Goal: Find specific page/section: Find specific page/section

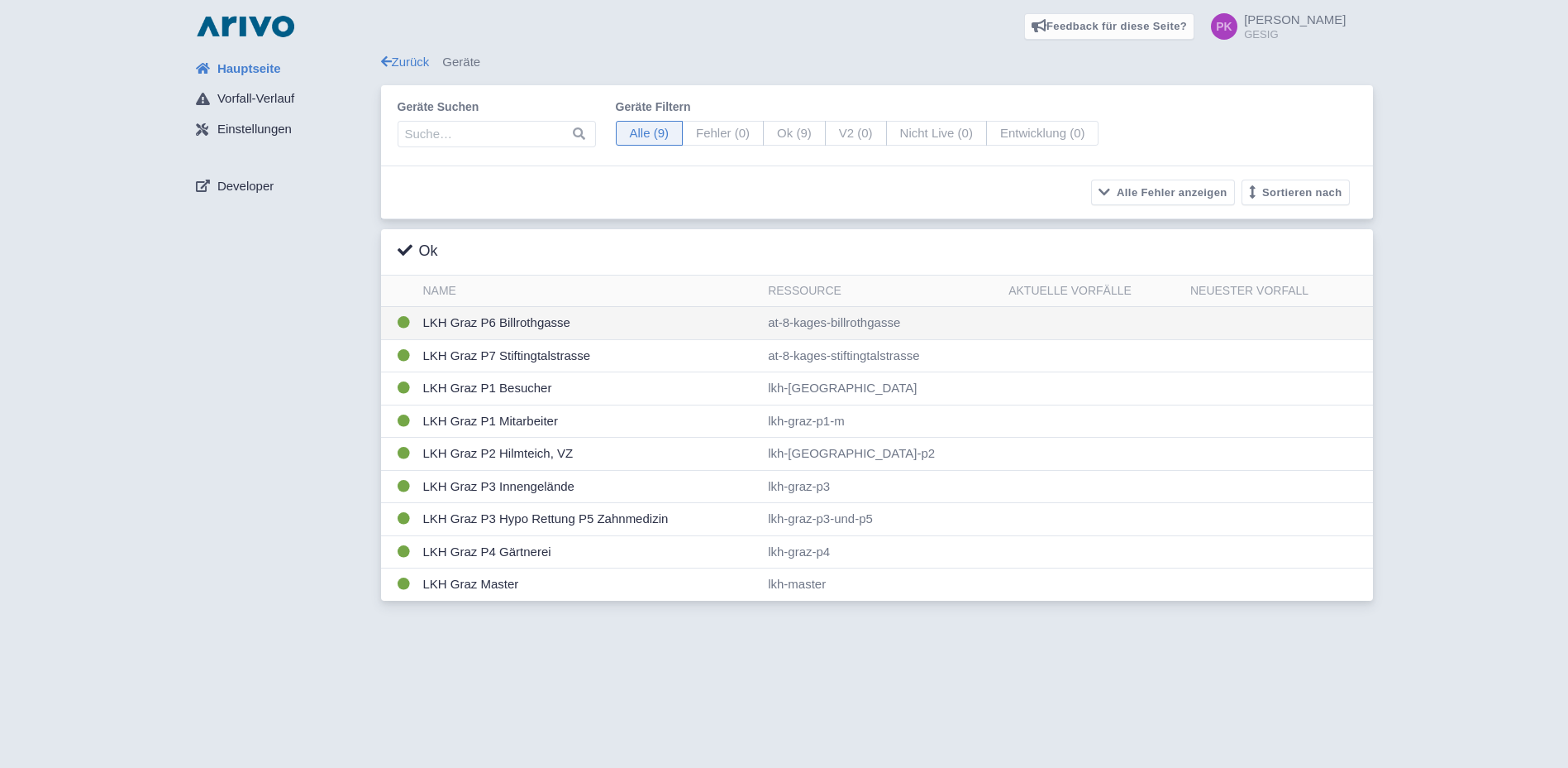
click at [526, 318] on td "LKH Graz P6 Billrothgasse" at bounding box center [589, 323] width 345 height 33
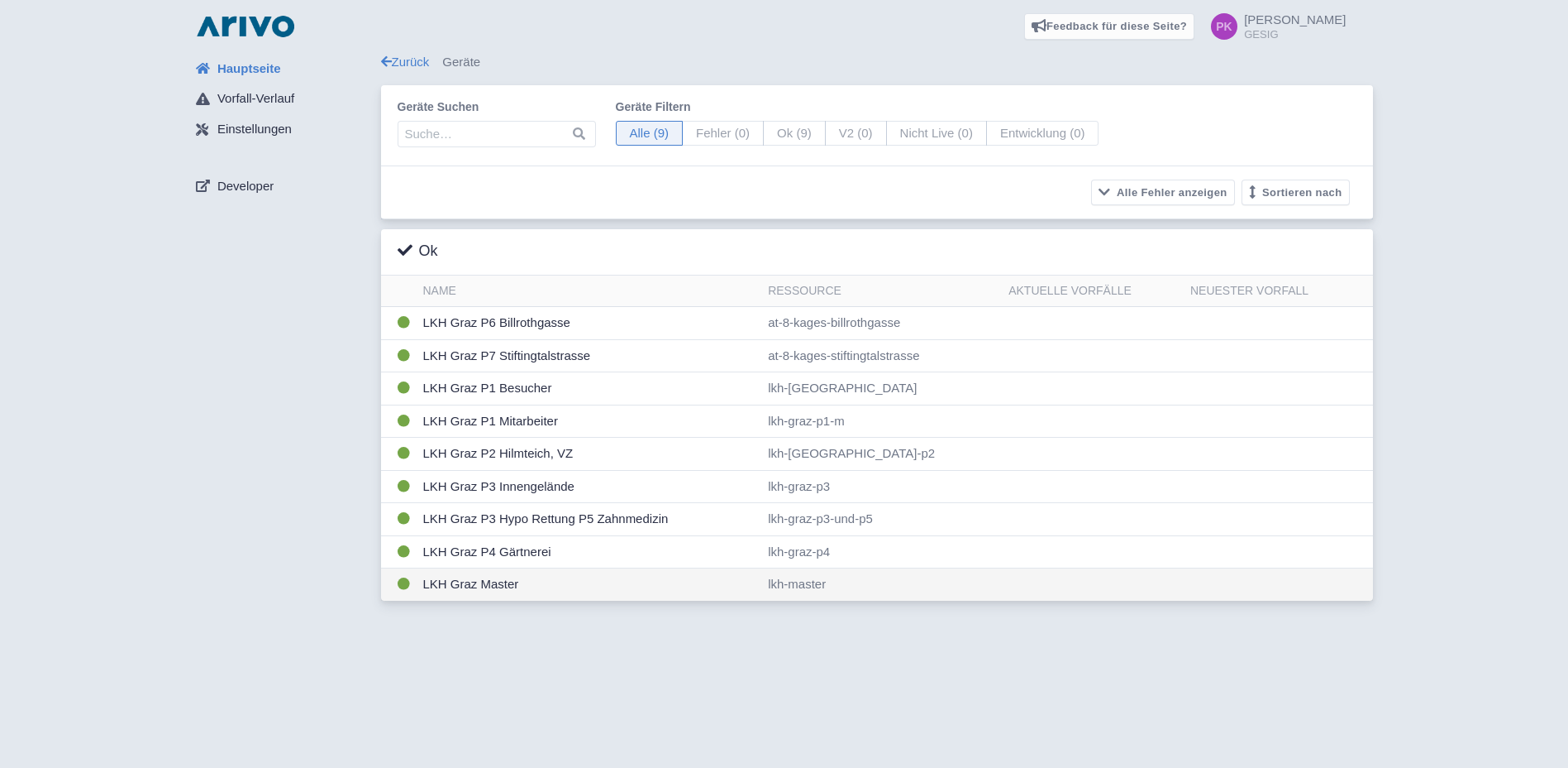
click at [513, 584] on td "LKH Graz Master" at bounding box center [589, 584] width 345 height 32
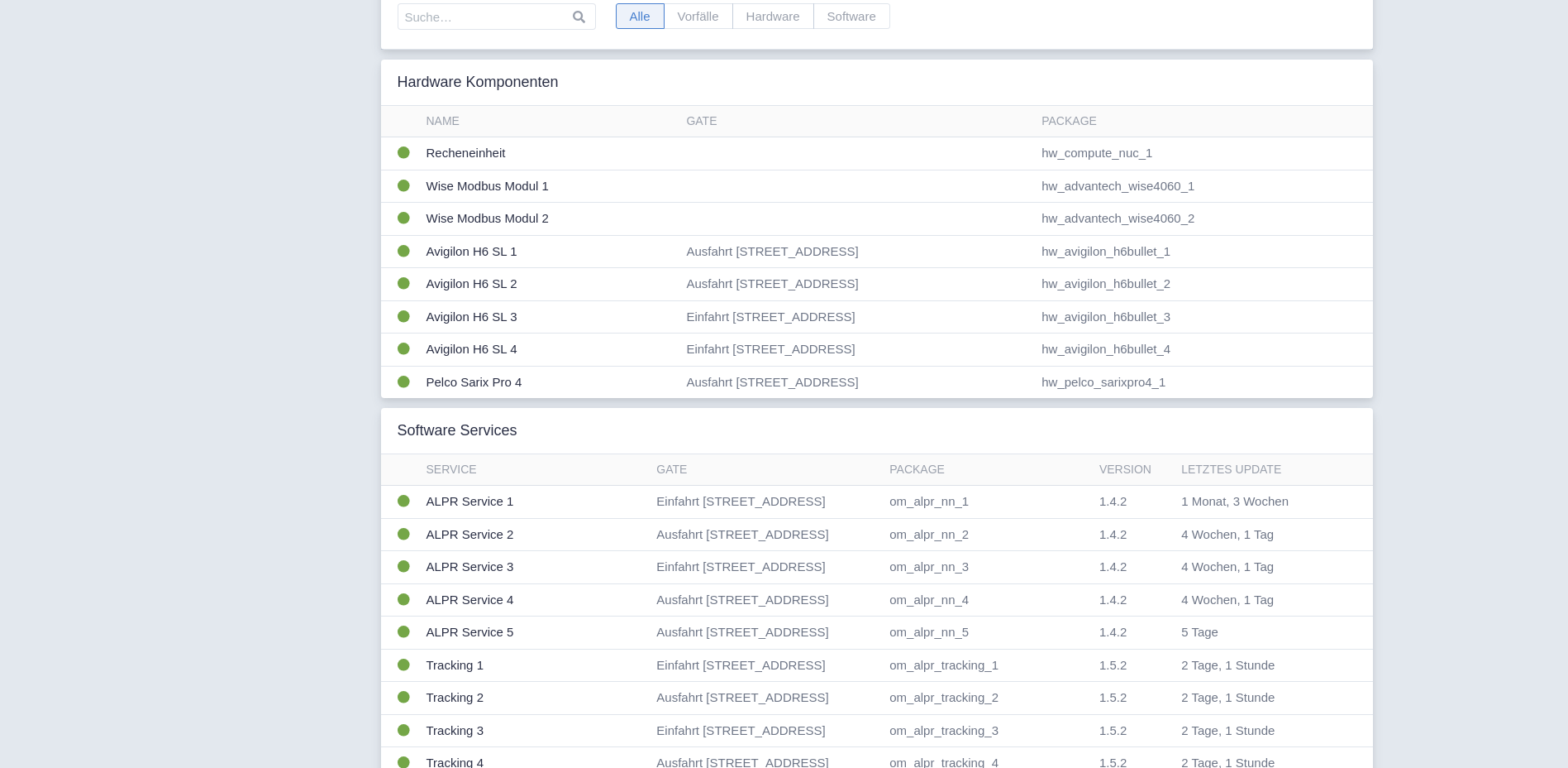
scroll to position [83, 0]
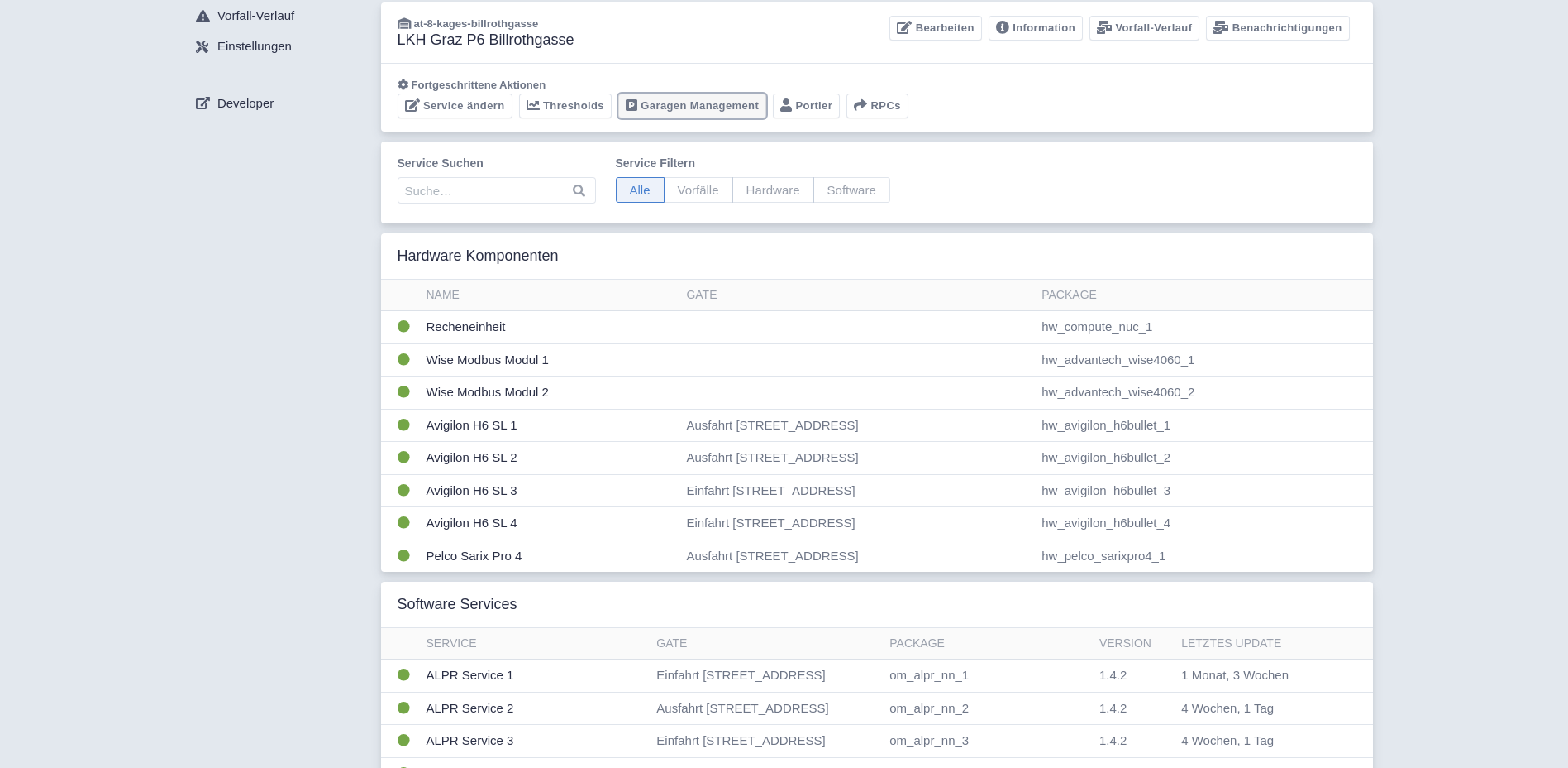
click at [653, 100] on link "Garagen Management" at bounding box center [692, 106] width 148 height 25
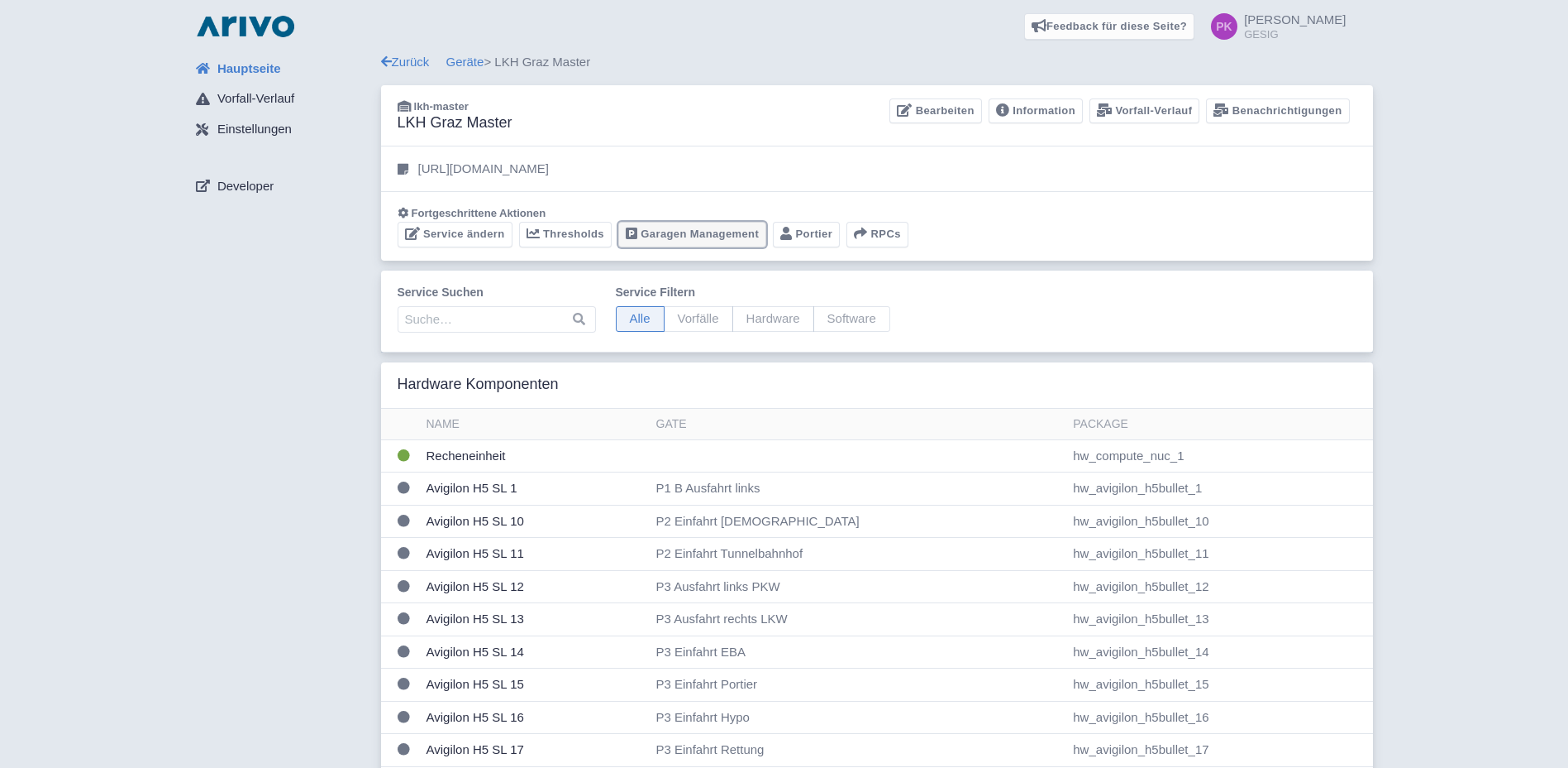
click at [716, 234] on link "Garagen Management" at bounding box center [692, 234] width 148 height 25
